Goal: Information Seeking & Learning: Compare options

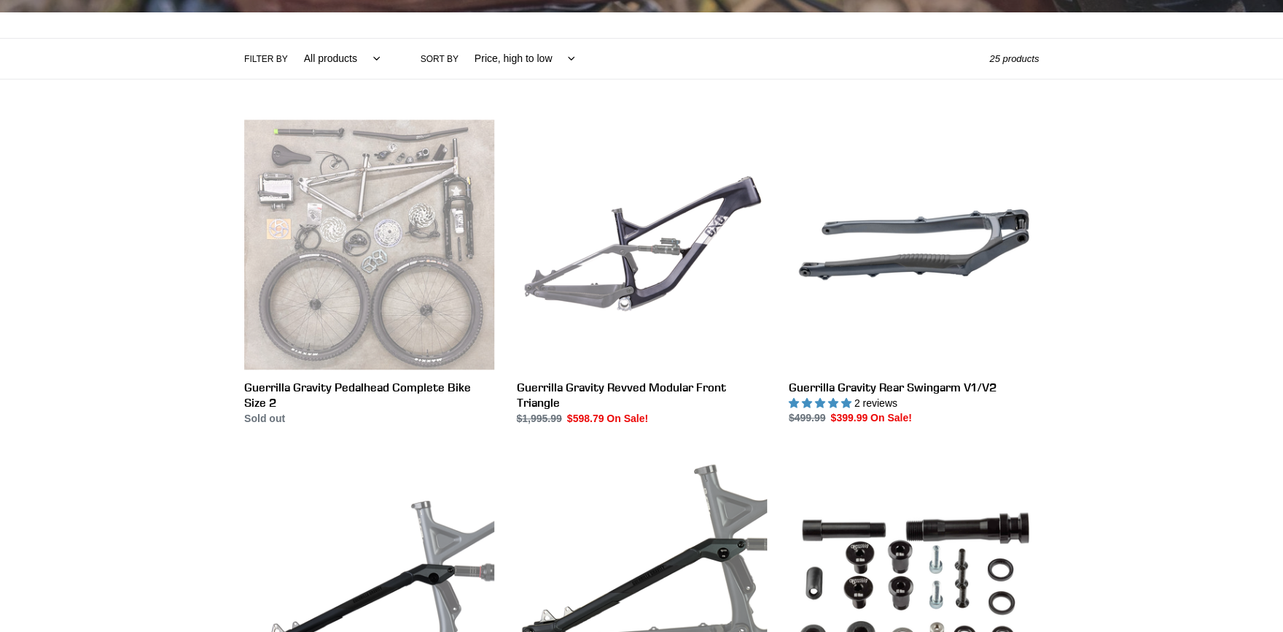
scroll to position [461, 0]
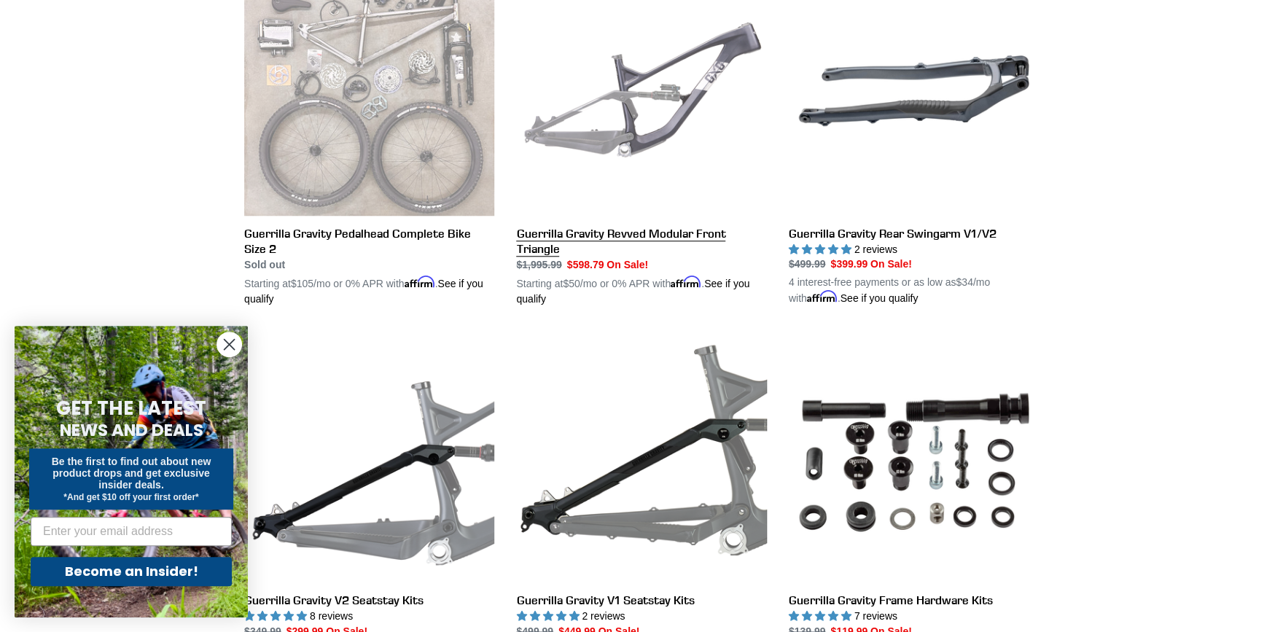
click at [608, 238] on link "Guerrilla Gravity Revved Modular Front Triangle" at bounding box center [641, 136] width 250 height 341
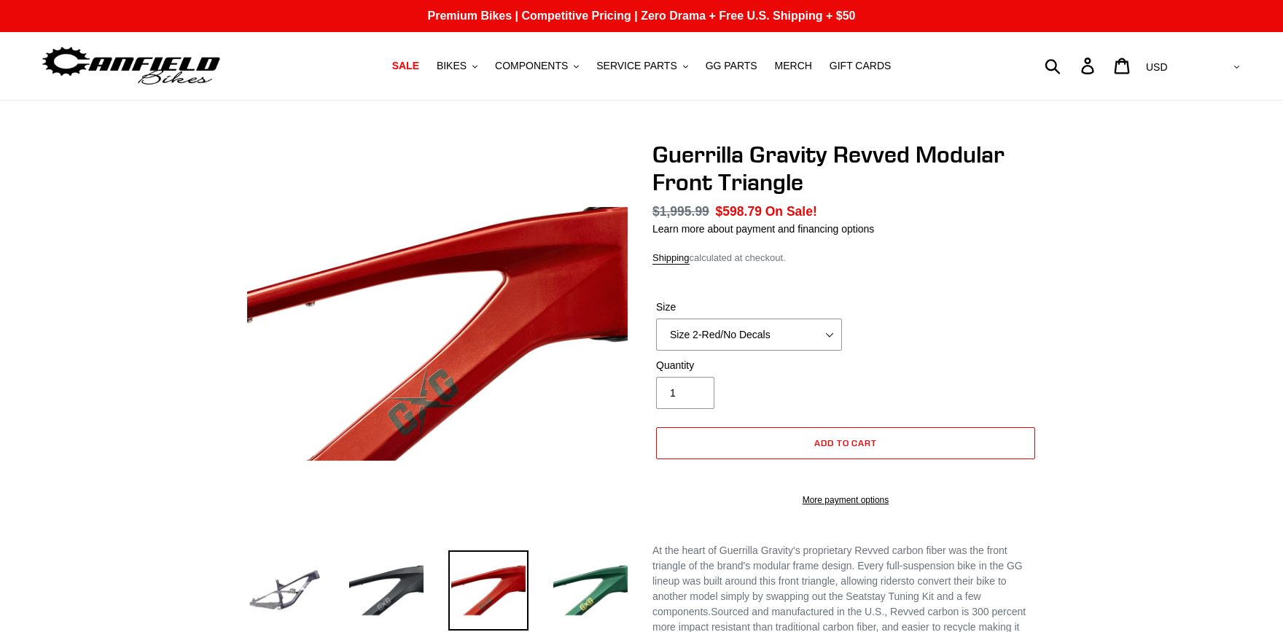
click at [656, 318] on select "Size 2-Gloss Black/No Decals Size 2-Black/Red Decals Size 2-Black/Silver Decals…" at bounding box center [749, 334] width 186 height 32
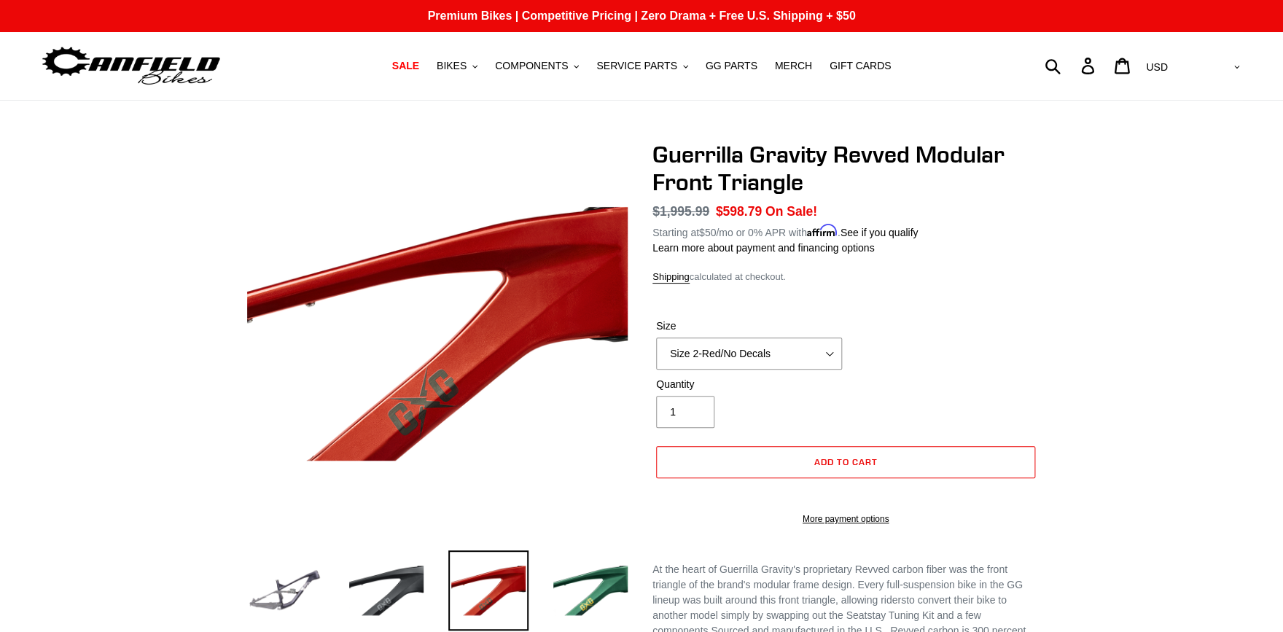
click at [766, 340] on select "Size 2-Gloss Black/No Decals Size 2-Black/Red Decals Size 2-Black/Silver Decals…" at bounding box center [749, 353] width 186 height 32
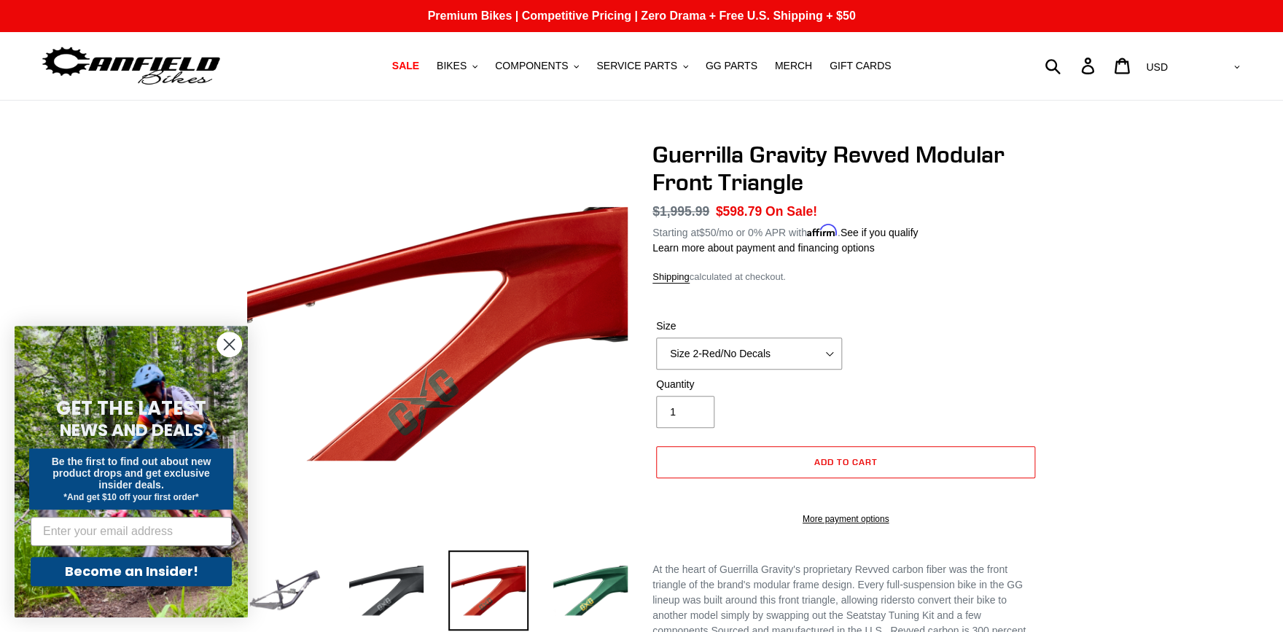
click at [236, 345] on circle "Close dialog" at bounding box center [229, 344] width 24 height 24
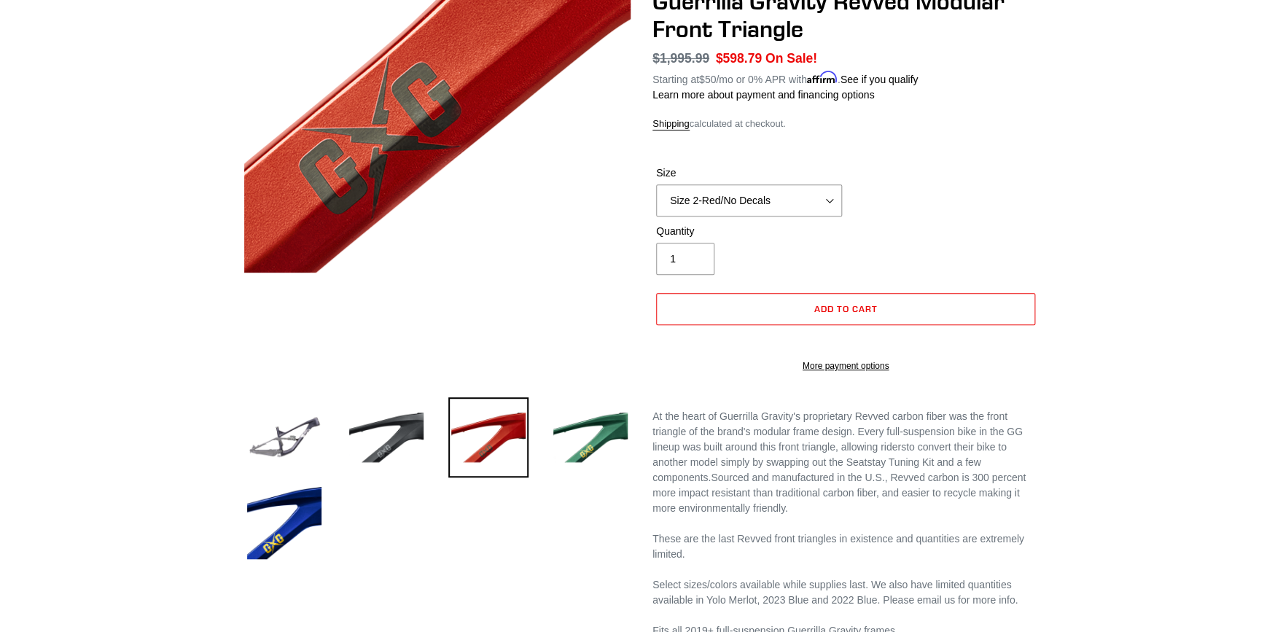
scroll to position [77, 0]
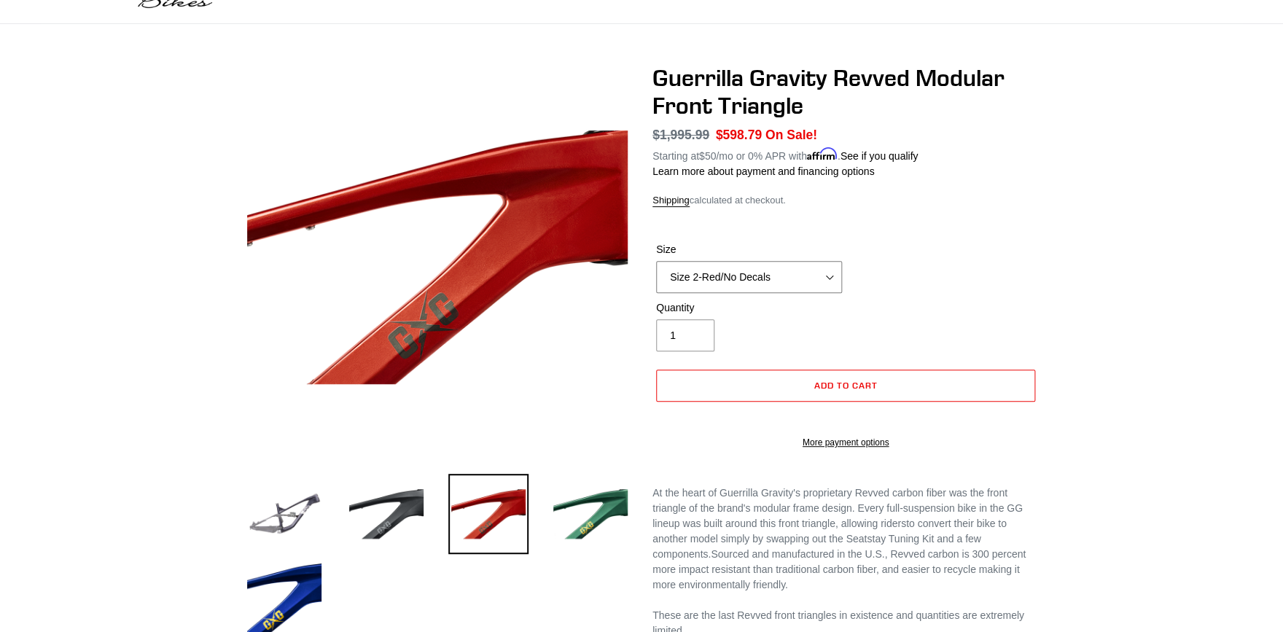
click at [656, 261] on select "Size 2-Gloss Black/No Decals Size 2-Black/Red Decals Size 2-Black/Silver Decals…" at bounding box center [749, 277] width 186 height 32
click option "Size 3-LTD Blue/No Decals" at bounding box center [0, 0] width 0 height 0
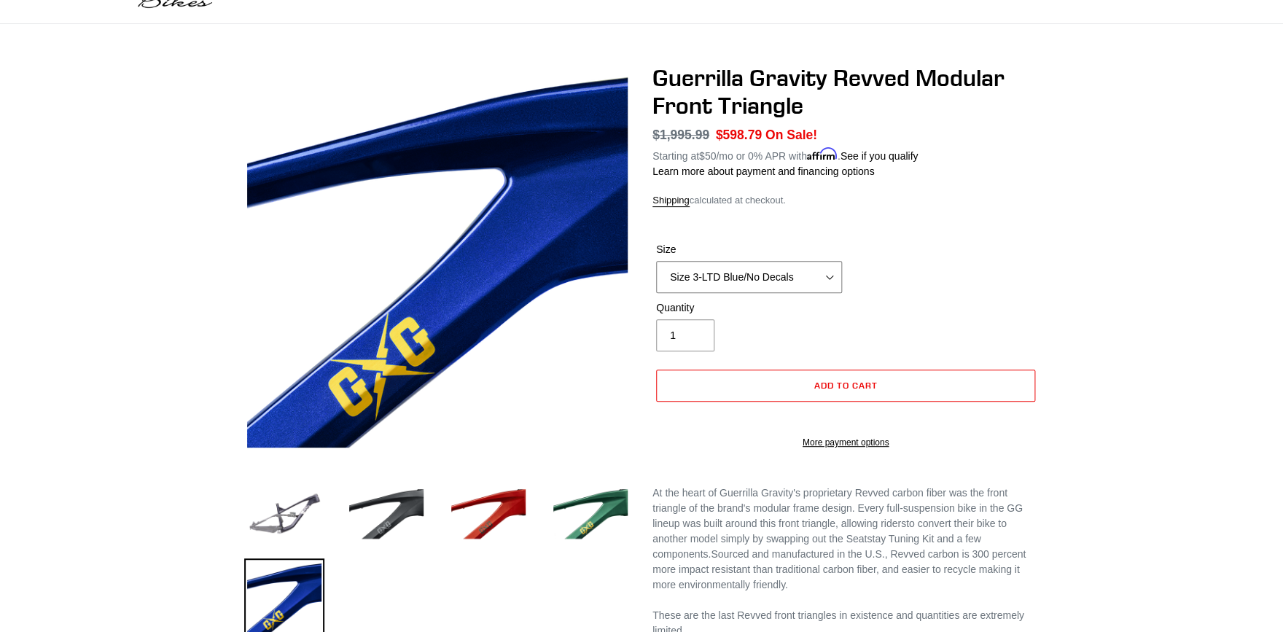
click at [656, 261] on select "Size 2-Gloss Black/No Decals Size 2-Black/Red Decals Size 2-Black/Silver Decals…" at bounding box center [749, 277] width 186 height 32
click option "Size 3-Gray/No Decals" at bounding box center [0, 0] width 0 height 0
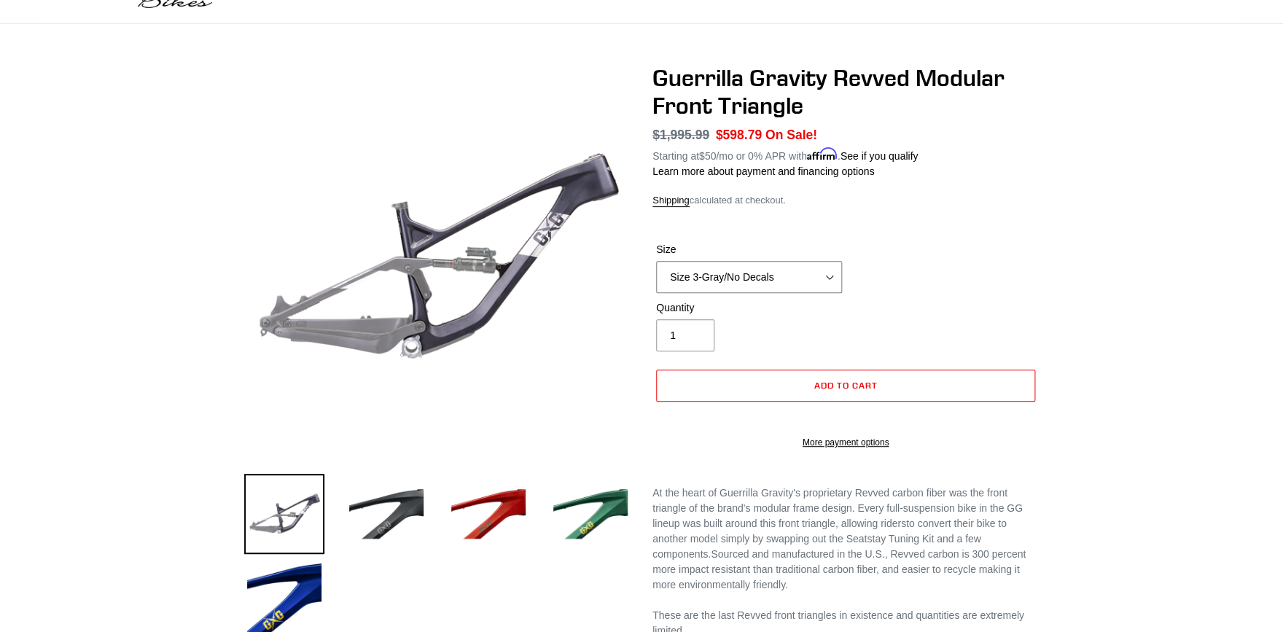
click at [656, 261] on select "Size 2-Gloss Black/No Decals Size 2-Black/Red Decals Size 2-Black/Silver Decals…" at bounding box center [749, 277] width 186 height 32
select select "Size 3-Gloss Black/No Decals"
click option "Size 3-Gloss Black/No Decals" at bounding box center [0, 0] width 0 height 0
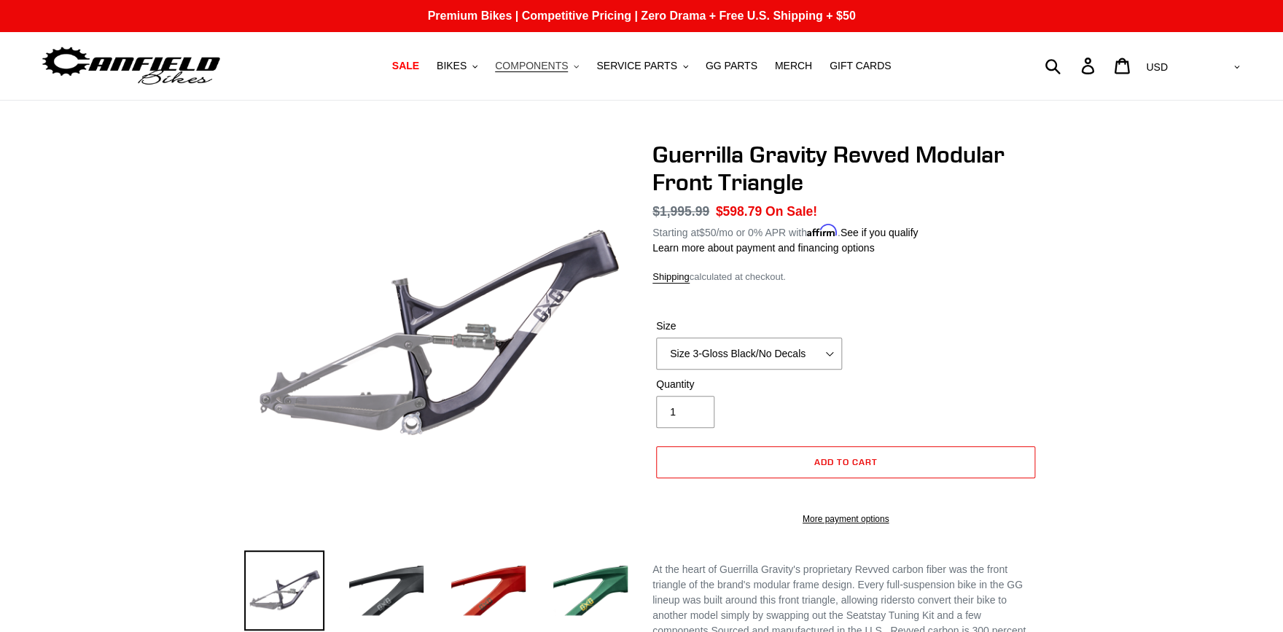
click at [523, 71] on span "COMPONENTS" at bounding box center [531, 66] width 73 height 12
click at [622, 66] on span "SERVICE PARTS" at bounding box center [636, 66] width 80 height 12
click at [713, 64] on span "GG PARTS" at bounding box center [731, 66] width 52 height 12
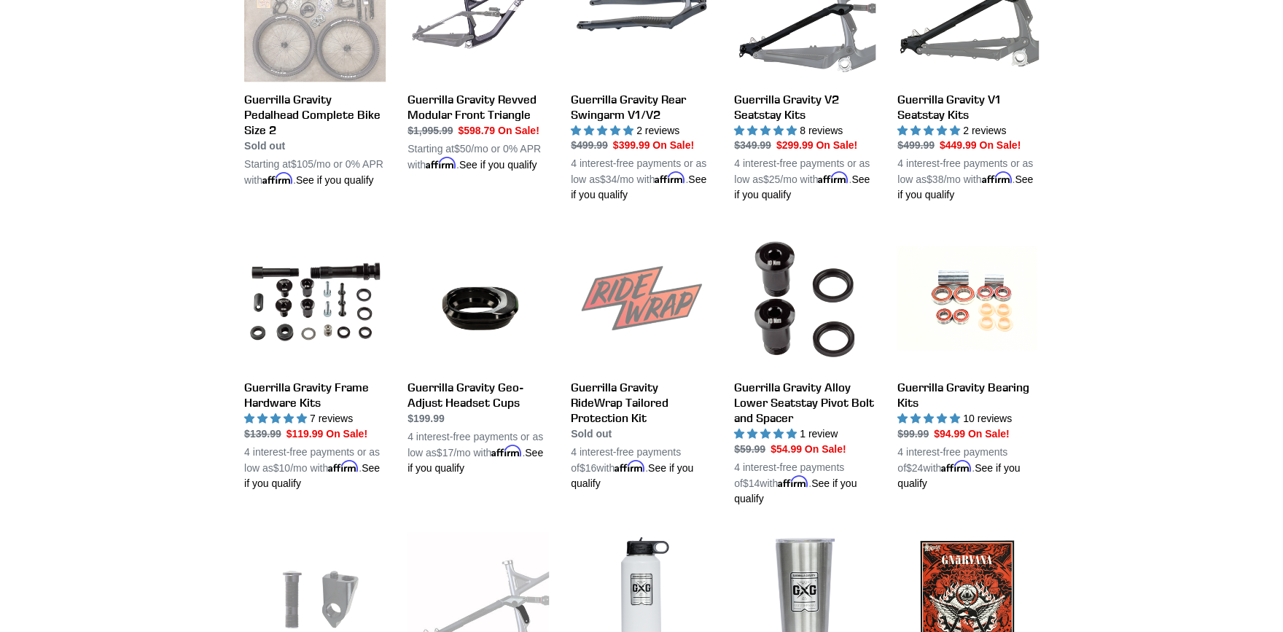
scroll to position [461, 0]
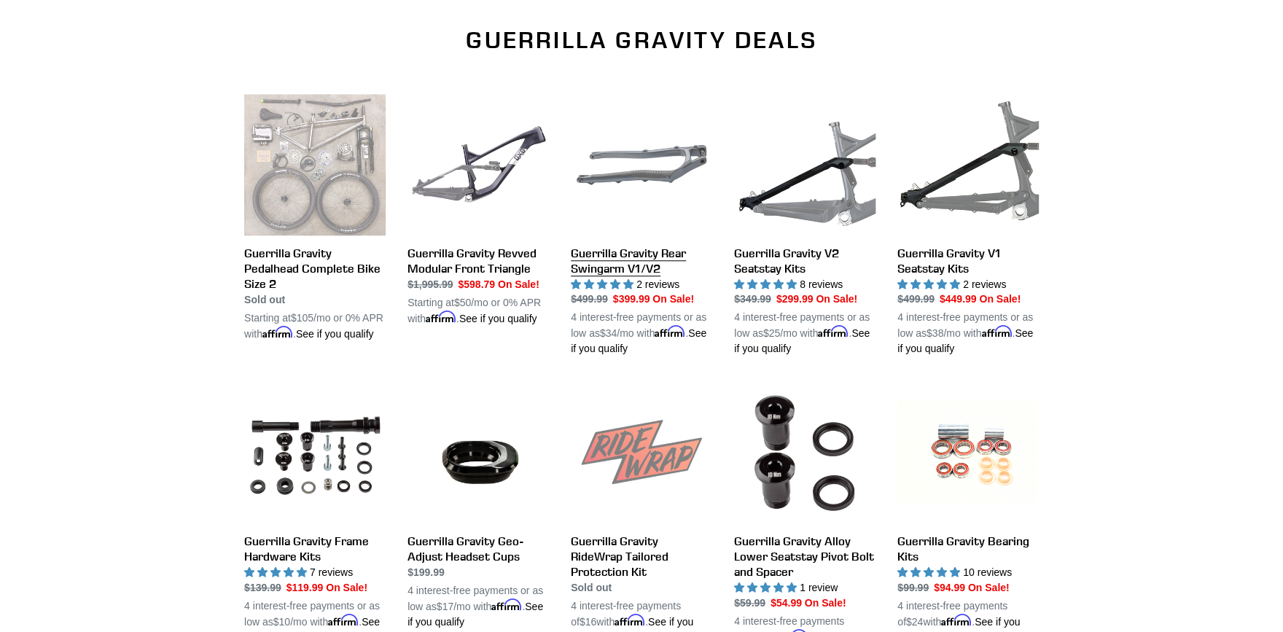
click at [627, 178] on link "Guerrilla Gravity Rear Swingarm V1/V2" at bounding box center [641, 225] width 141 height 263
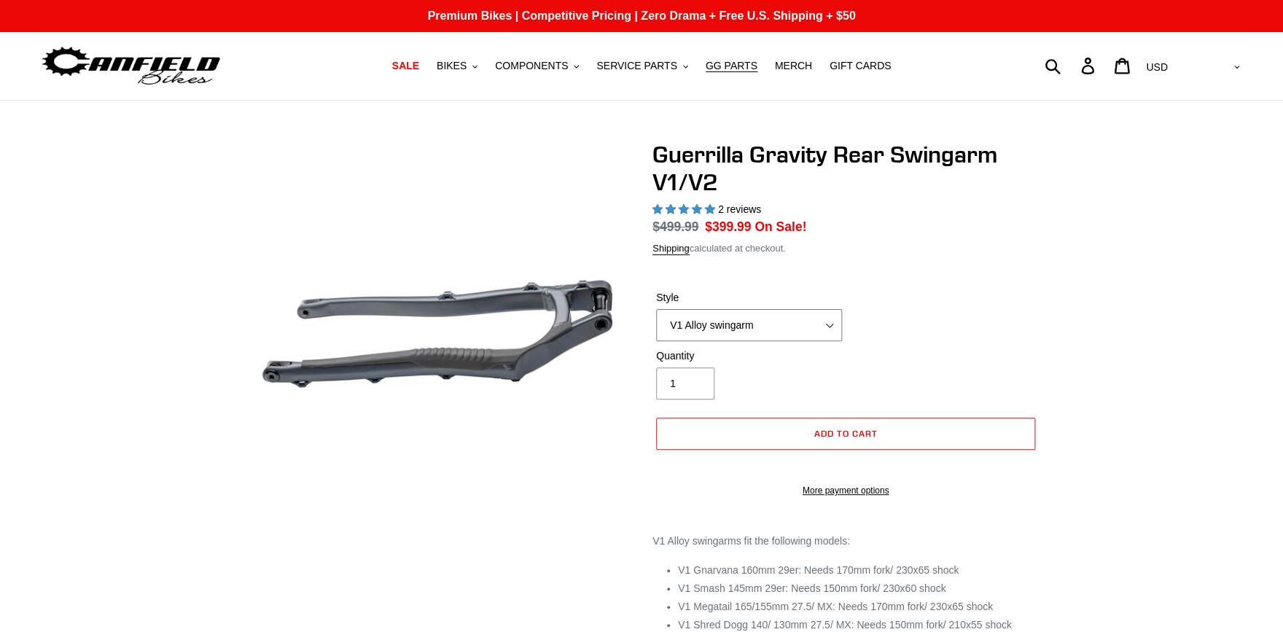
click at [656, 309] on select "V1 Alloy swingarm V2 Revved Carbon swingarm" at bounding box center [749, 325] width 186 height 32
select select "highest-rating"
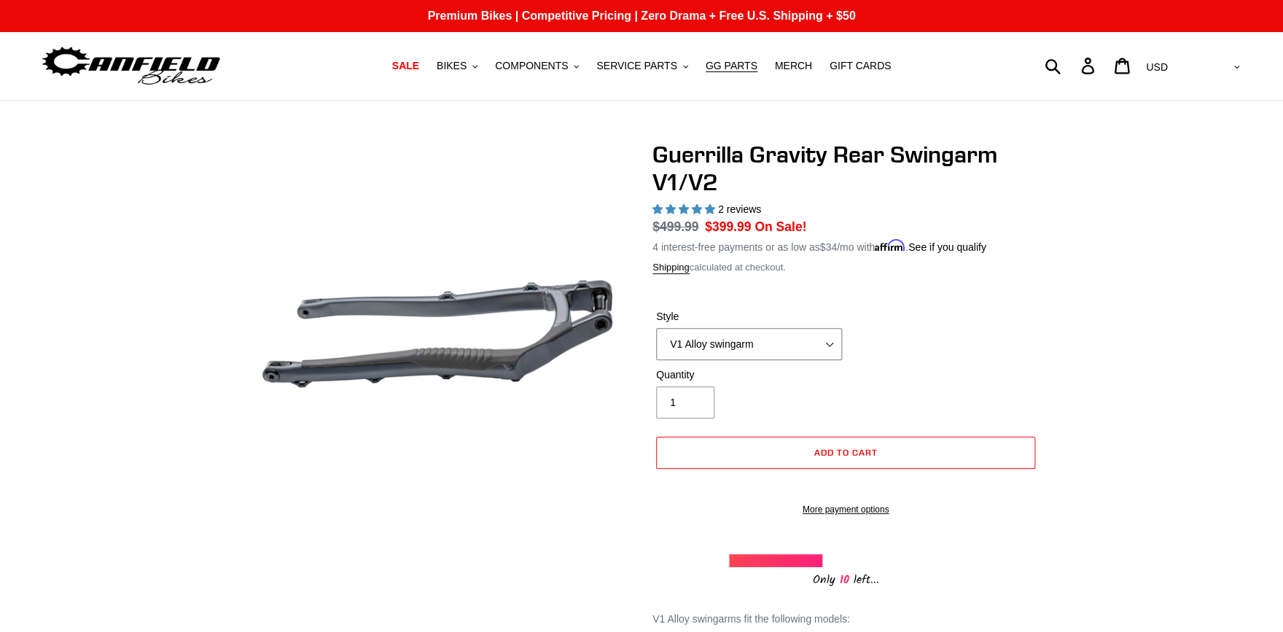
select select "V2 Revved Carbon swingarm"
click option "V2 Revved Carbon swingarm" at bounding box center [0, 0] width 0 height 0
click at [714, 64] on span "GG PARTS" at bounding box center [731, 66] width 52 height 12
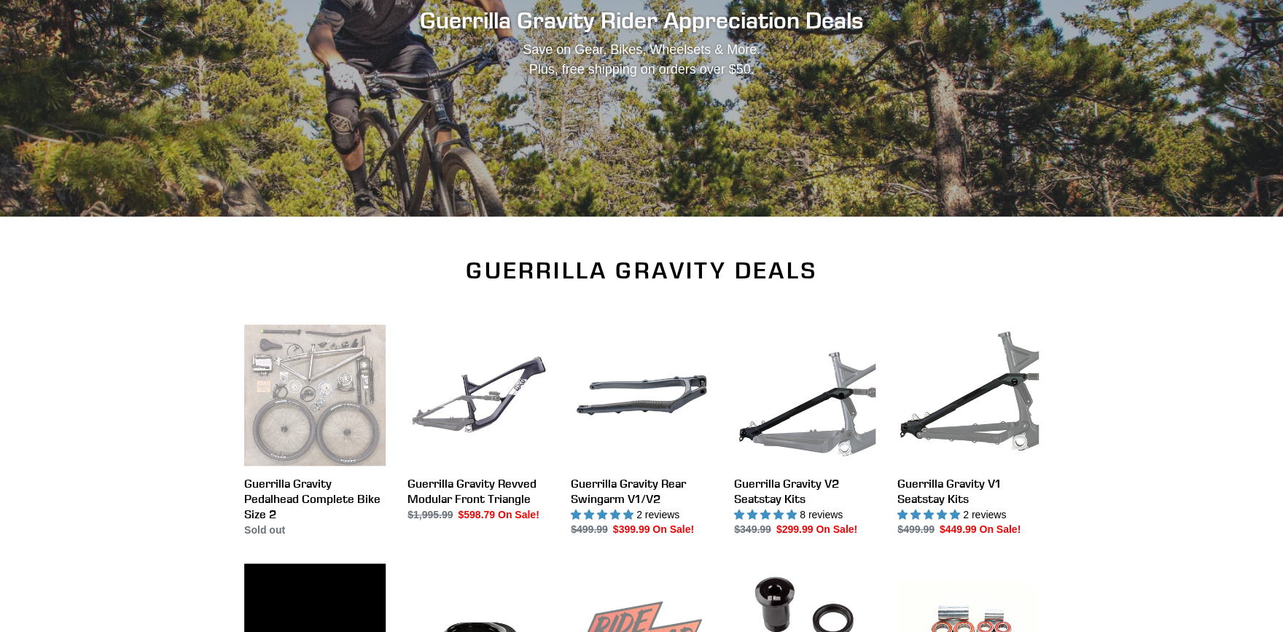
scroll to position [307, 0]
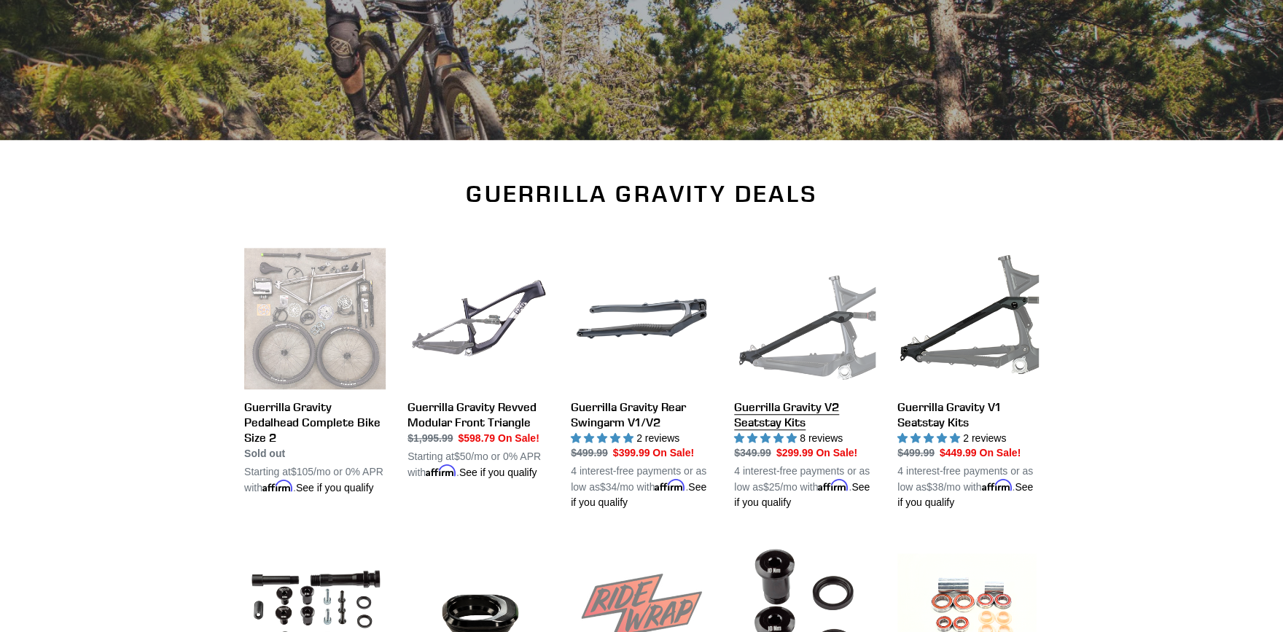
click at [794, 343] on link "Guerrilla Gravity V2 Seatstay Kits" at bounding box center [804, 379] width 141 height 263
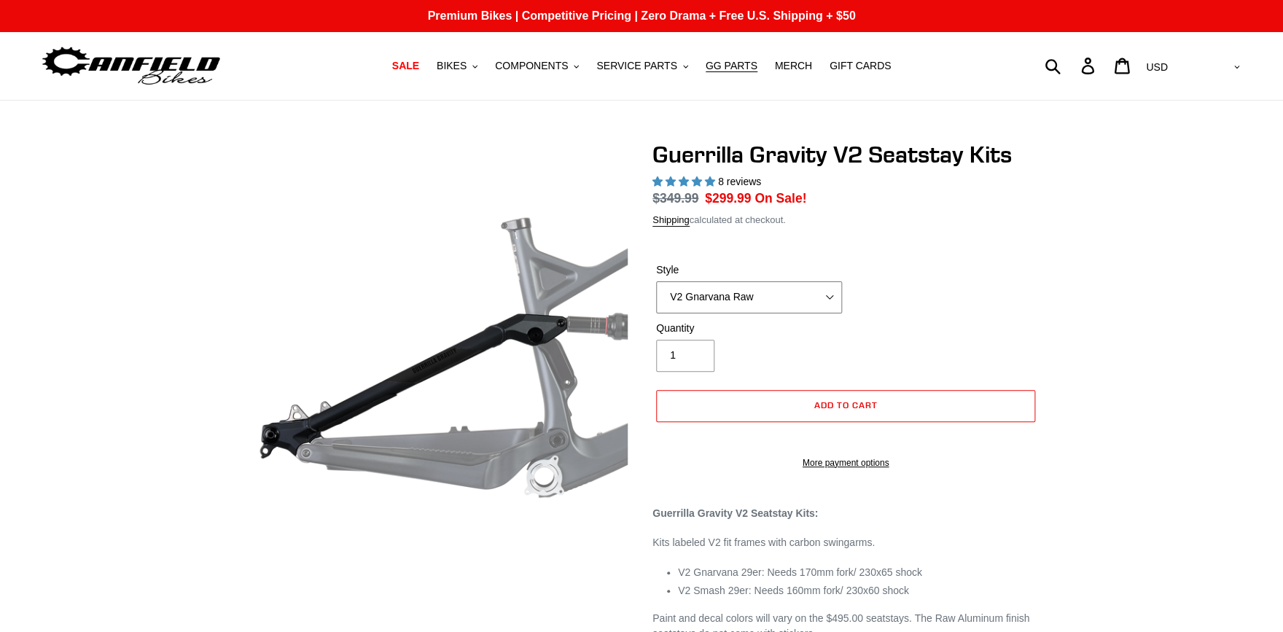
click at [656, 281] on select "V2 Gnarvana V2 Gnarvana Raw V2 Smash V2 Smash Raw" at bounding box center [749, 297] width 186 height 32
select select "highest-rating"
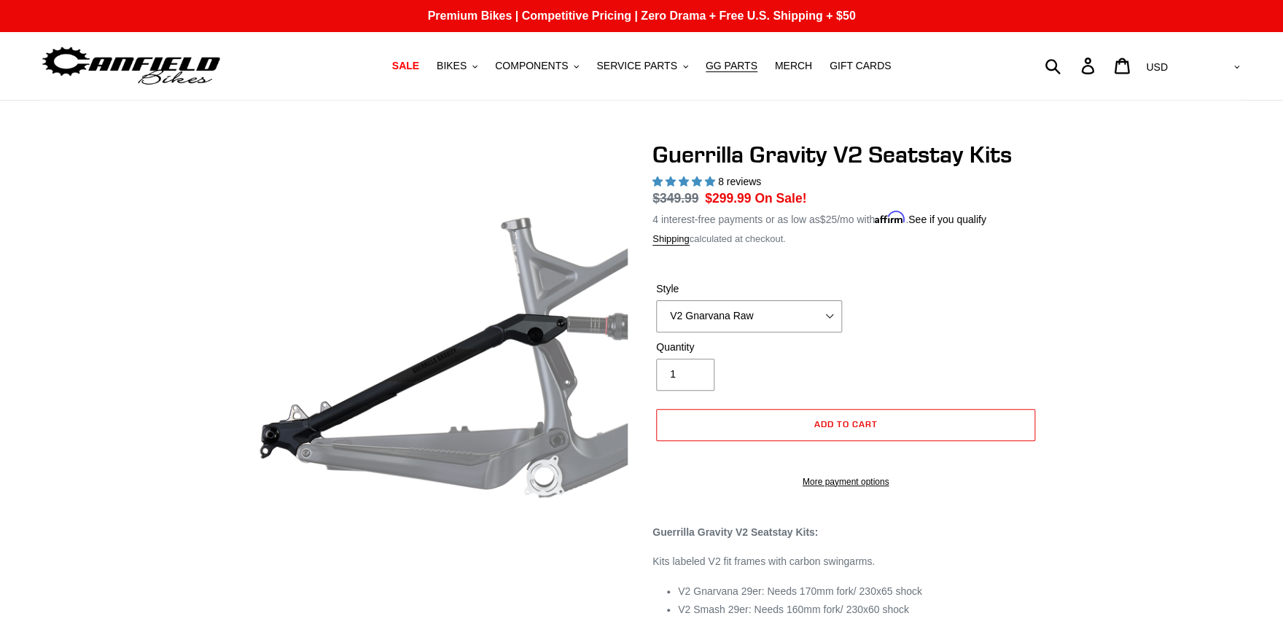
drag, startPoint x: 761, startPoint y: 300, endPoint x: 915, endPoint y: 289, distance: 154.2
click at [915, 289] on div "Style V2 Gnarvana V2 Gnarvana Raw V2 Smash V2 Smash Raw" at bounding box center [845, 310] width 386 height 58
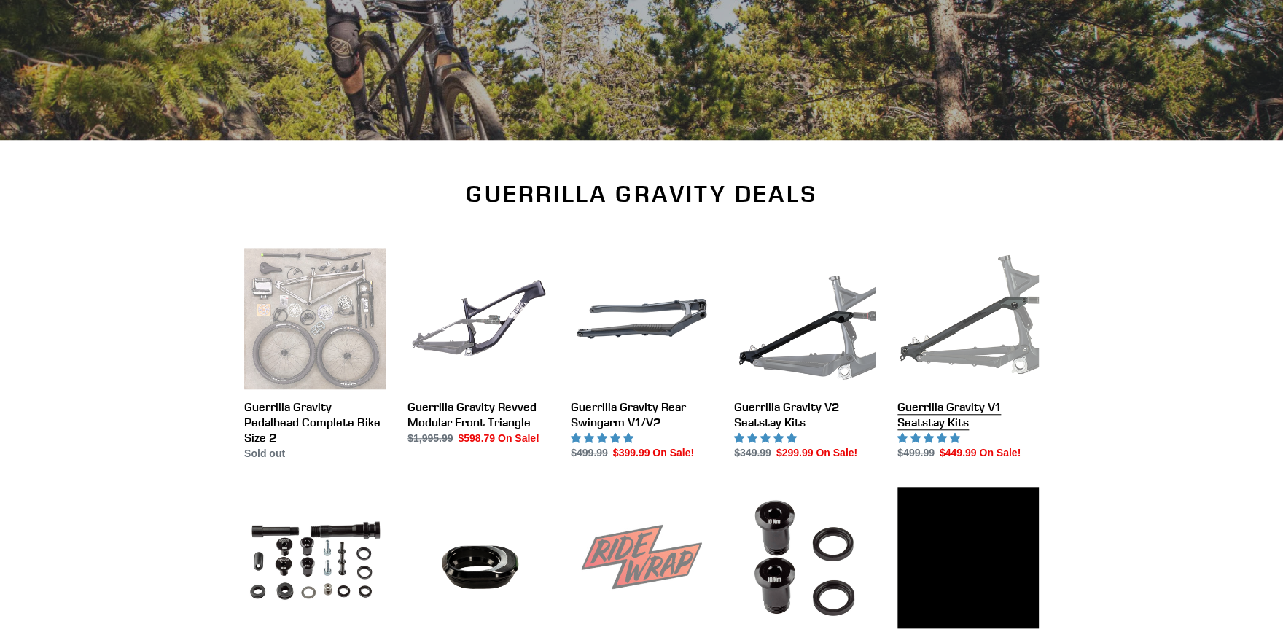
scroll to position [307, 0]
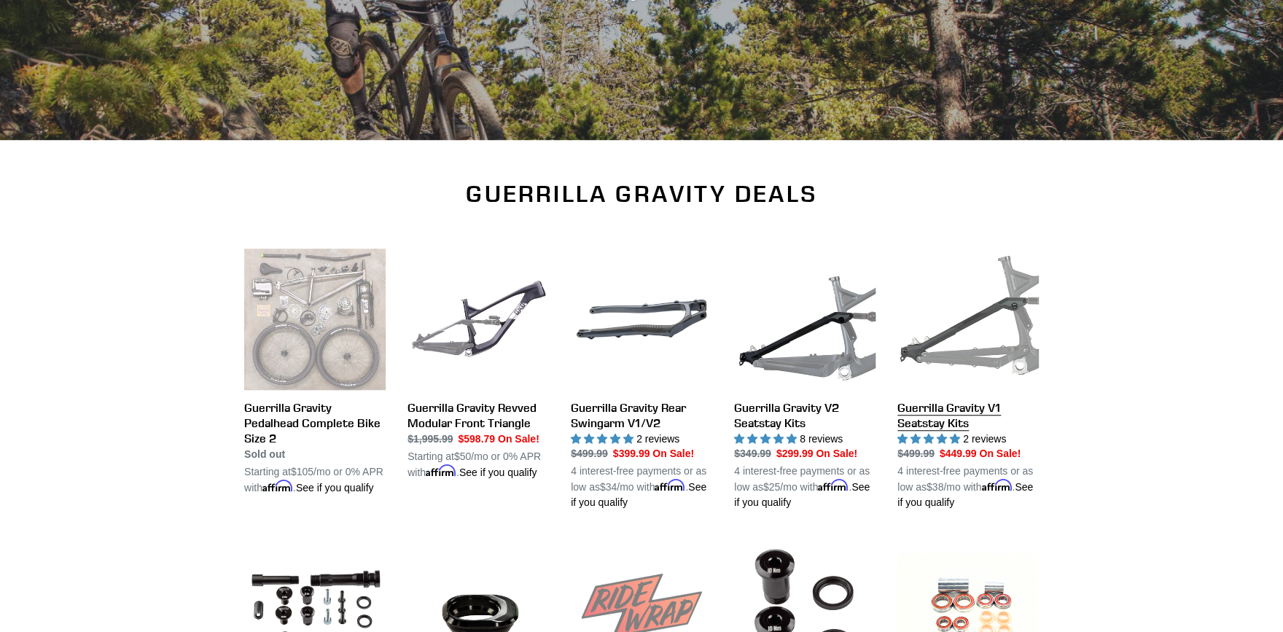
click at [968, 339] on link "Guerrilla Gravity V1 Seatstay Kits" at bounding box center [967, 379] width 141 height 263
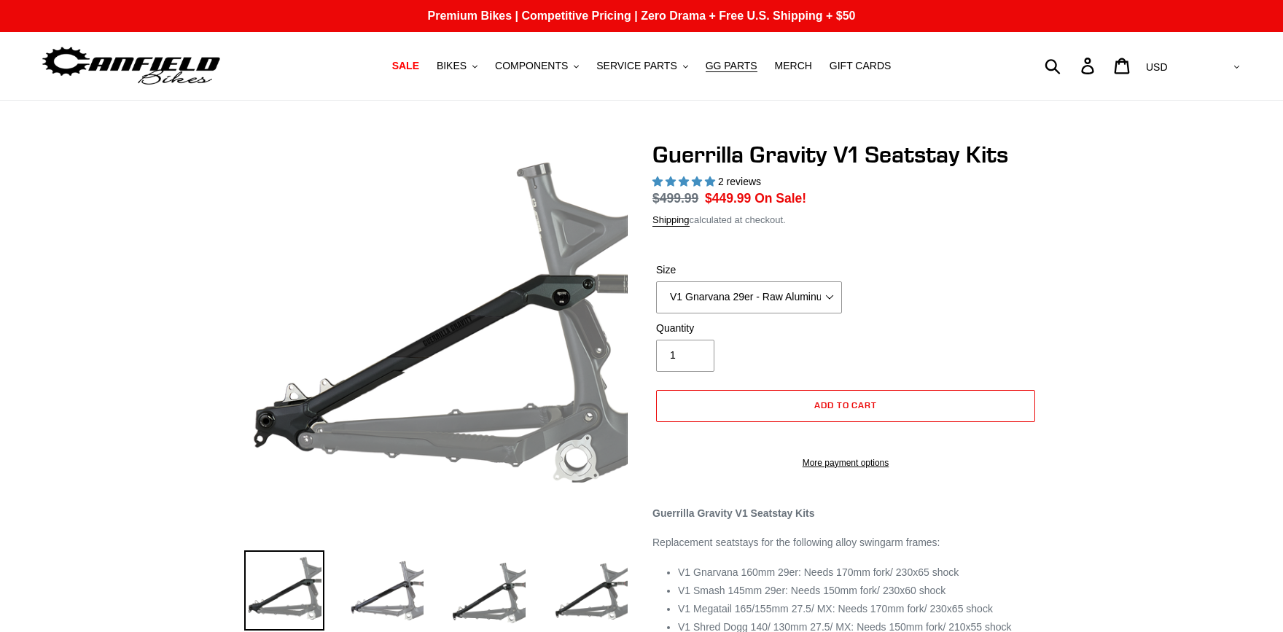
select select "highest-rating"
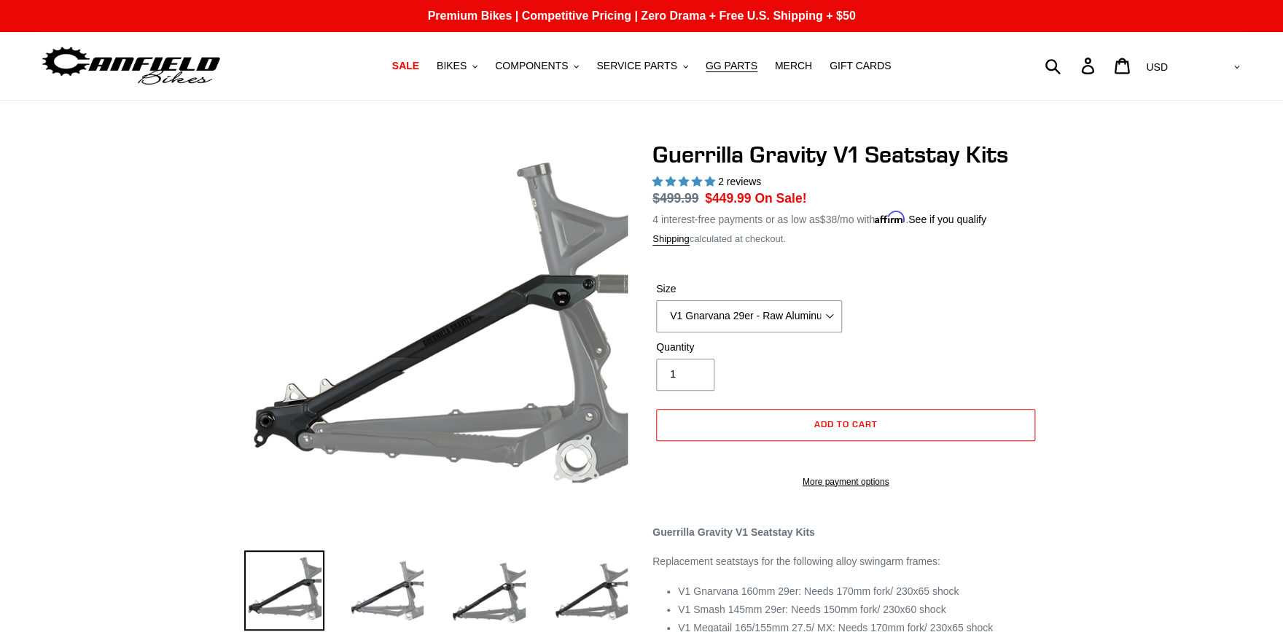
click at [956, 292] on div "Size V1 Gnarvana 29er V1 Gnarvana 29er - Raw Aluminum V1 Megatail 27.5/ MX - Ra…" at bounding box center [845, 310] width 386 height 58
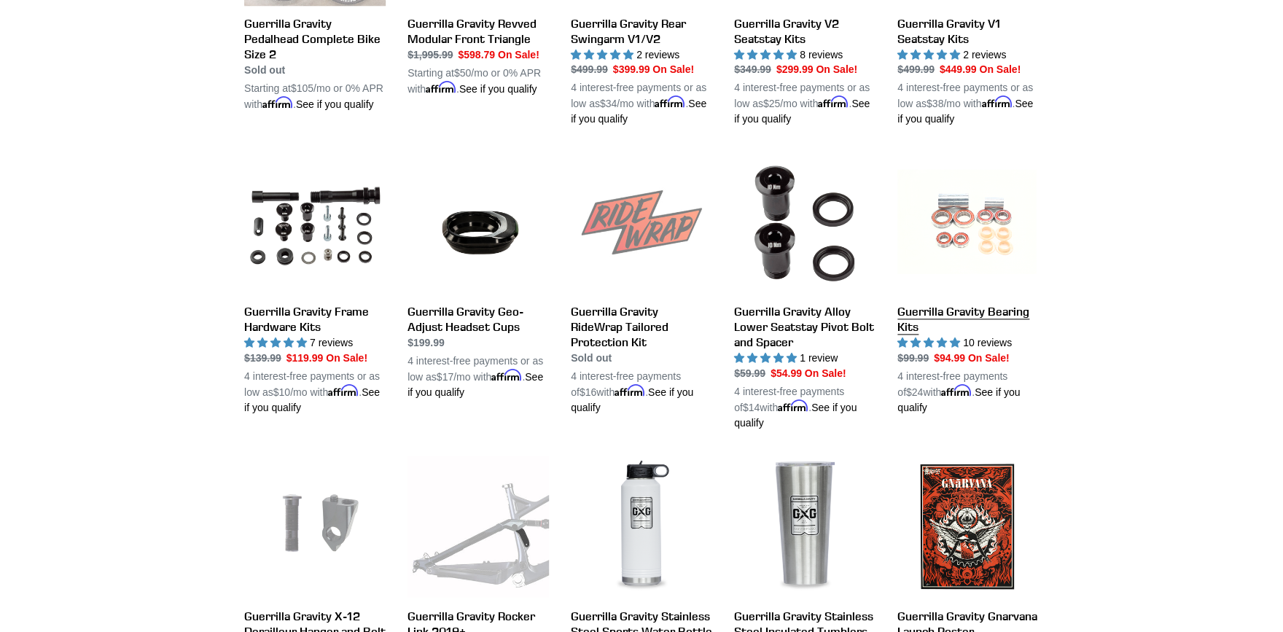
scroll to position [845, 0]
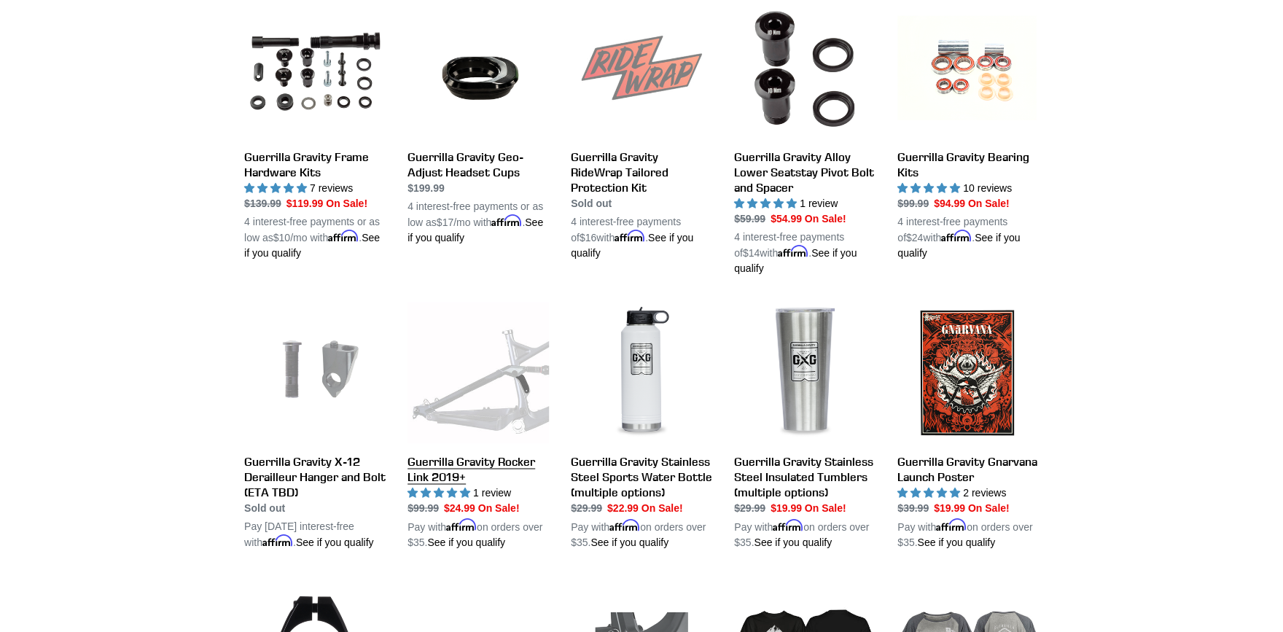
click at [485, 374] on link "Guerrilla Gravity Rocker Link 2019+" at bounding box center [477, 426] width 141 height 248
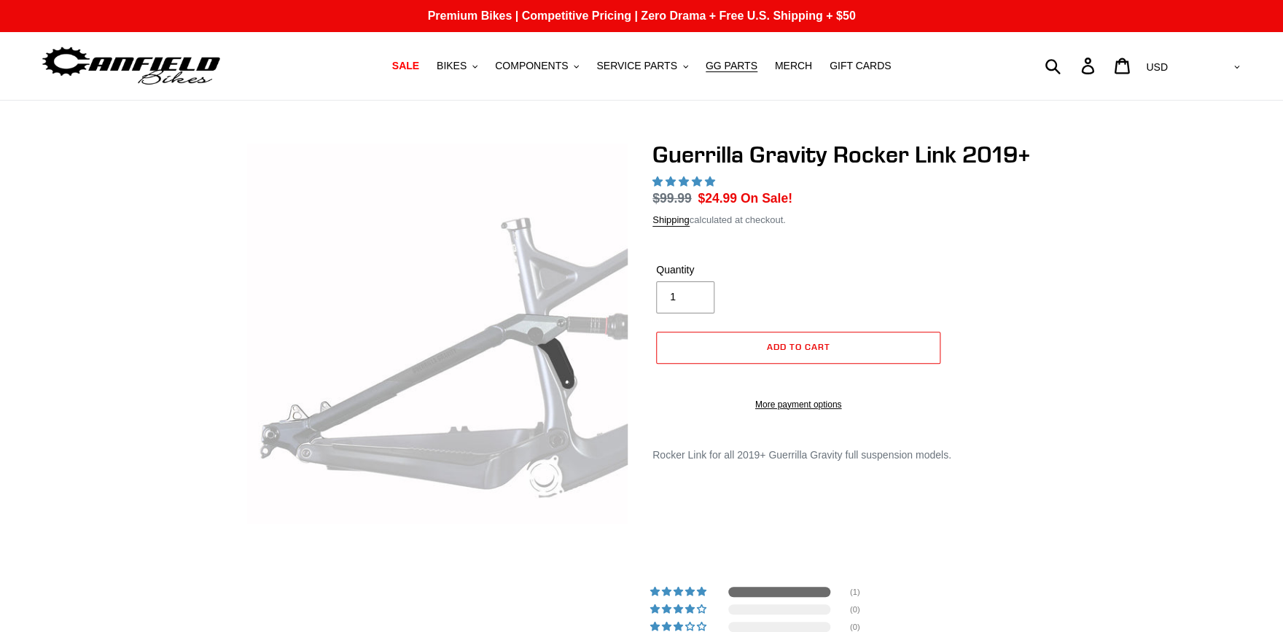
select select "highest-rating"
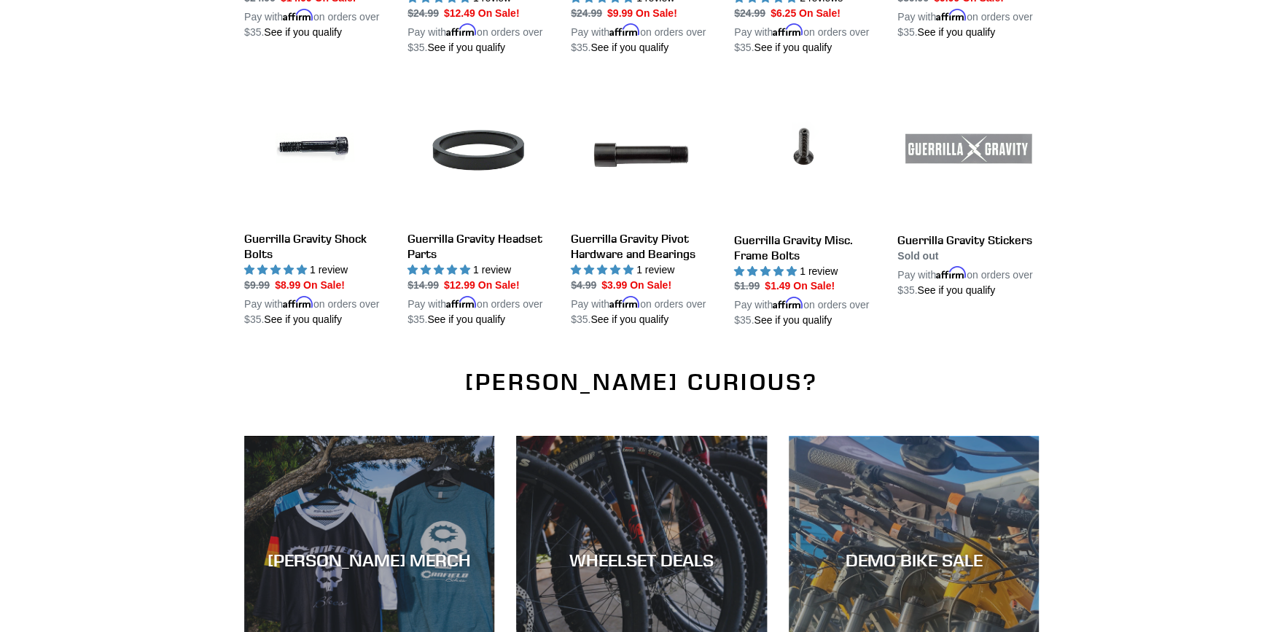
scroll to position [1920, 0]
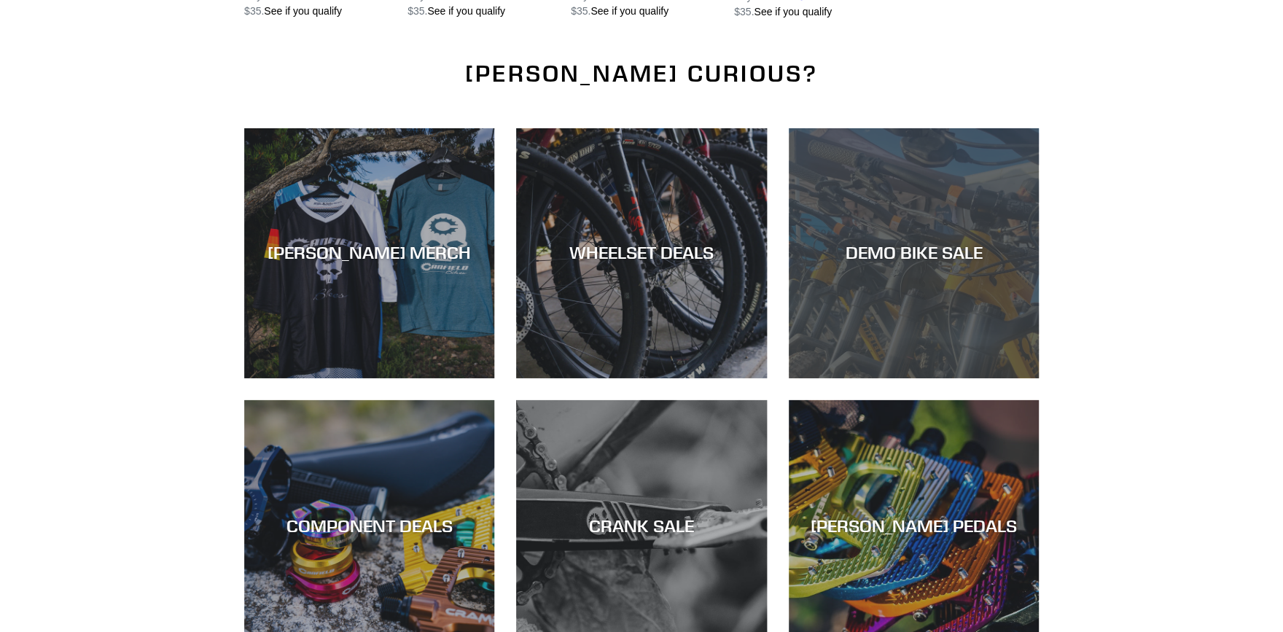
click at [863, 243] on div "DEMO BIKE SALE" at bounding box center [914, 253] width 250 height 21
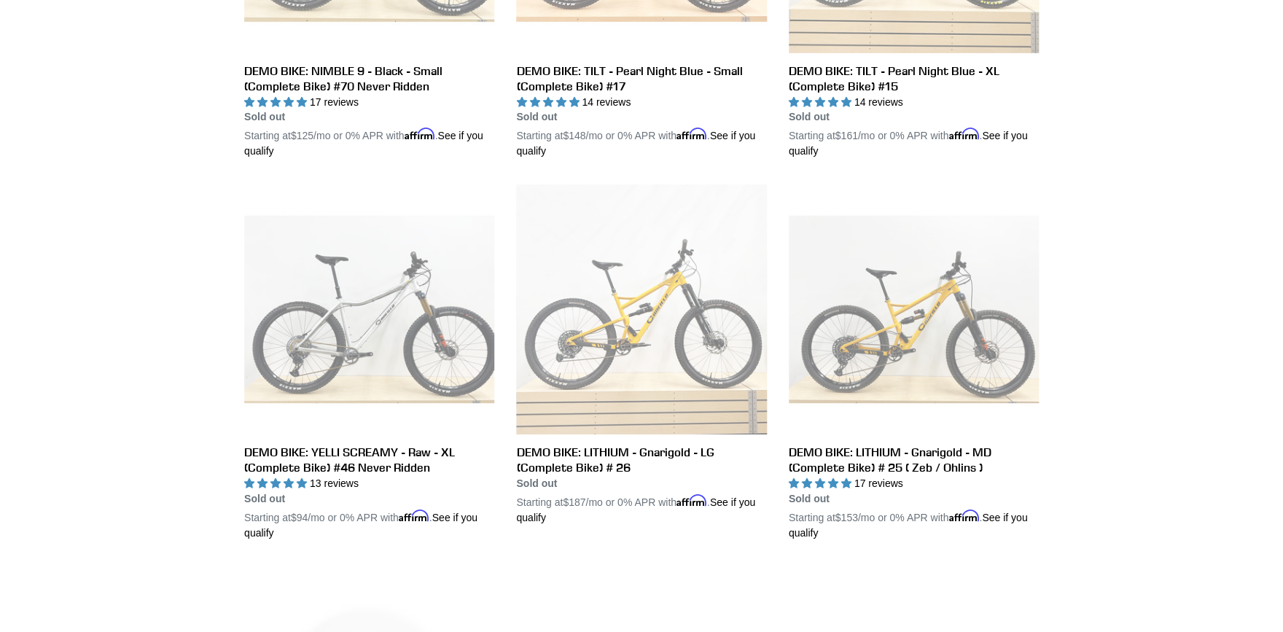
scroll to position [2073, 0]
